Goal: Task Accomplishment & Management: Use online tool/utility

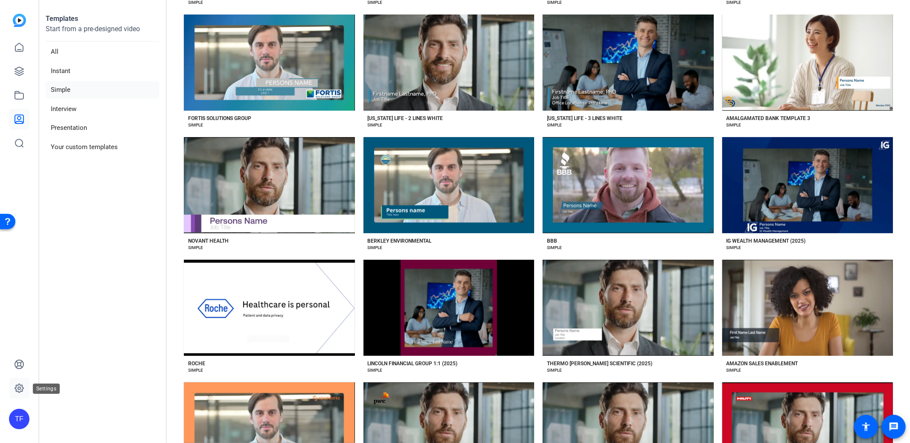
click at [14, 390] on icon at bounding box center [19, 388] width 10 height 10
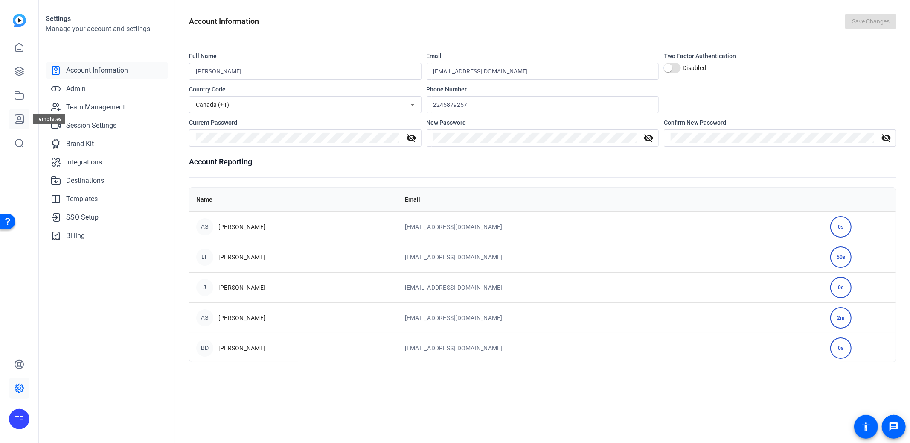
click at [18, 121] on icon at bounding box center [19, 119] width 9 height 9
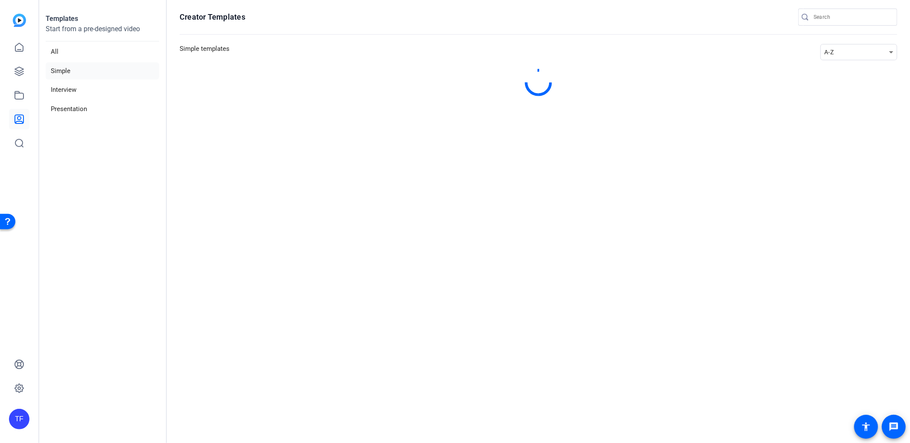
click at [842, 53] on div "A-Z" at bounding box center [856, 52] width 65 height 10
click at [844, 70] on span "Newest" at bounding box center [840, 67] width 18 height 10
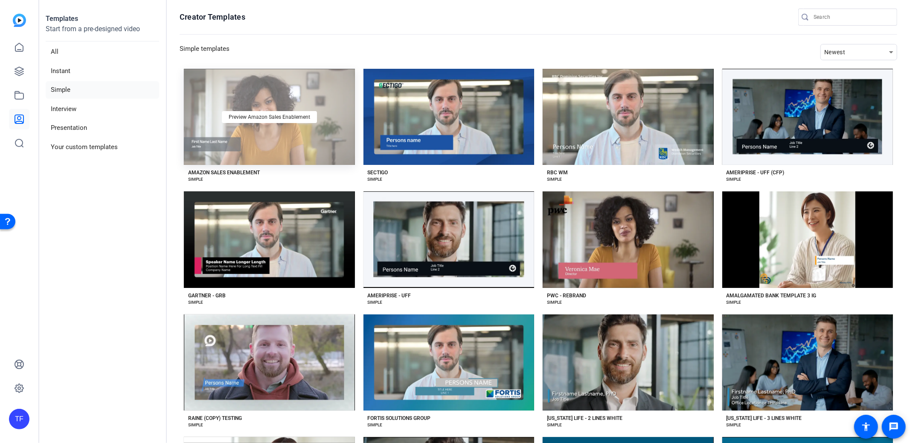
click at [282, 140] on div "Preview Amazon Sales Enablement" at bounding box center [269, 117] width 171 height 96
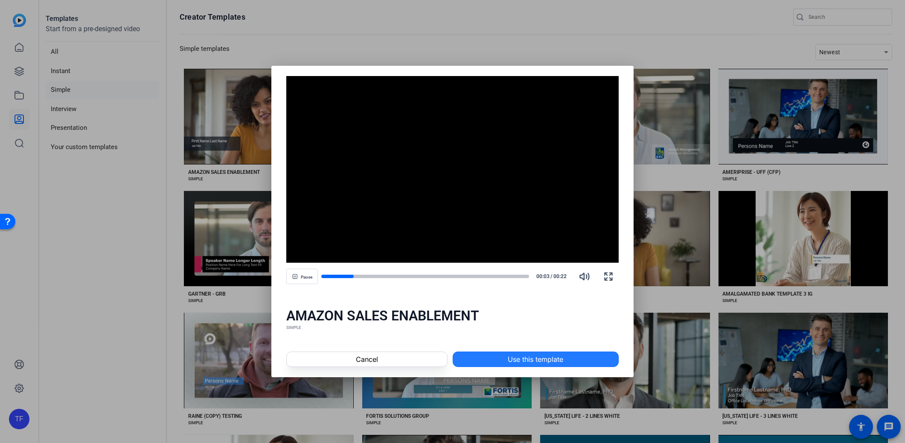
click at [527, 356] on span "Use this template" at bounding box center [535, 359] width 55 height 10
